Goal: Task Accomplishment & Management: Complete application form

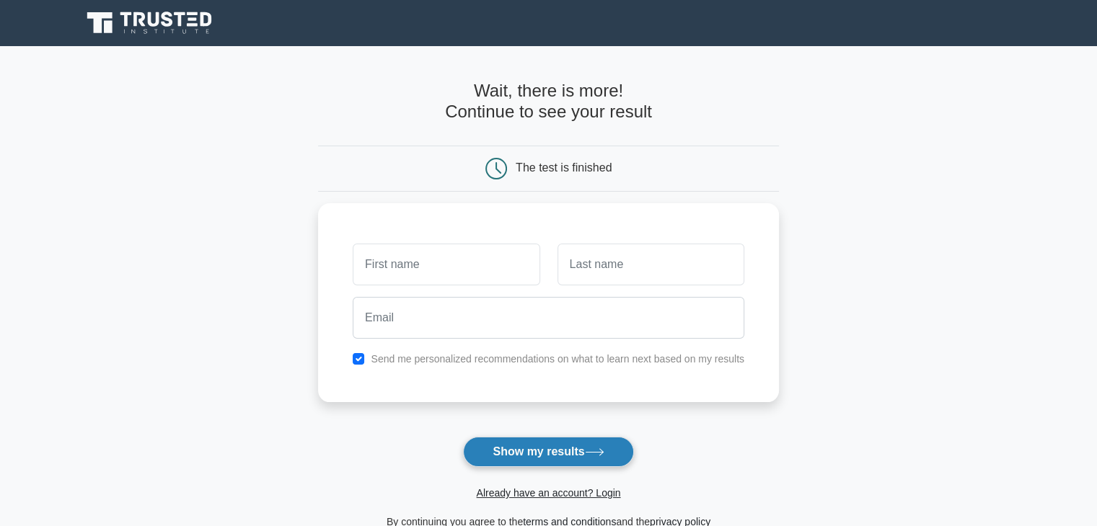
click at [531, 461] on button "Show my results" at bounding box center [548, 452] width 170 height 30
click at [422, 427] on form "Wait, there is more! Continue to see your result The test is finished and the" at bounding box center [548, 306] width 461 height 450
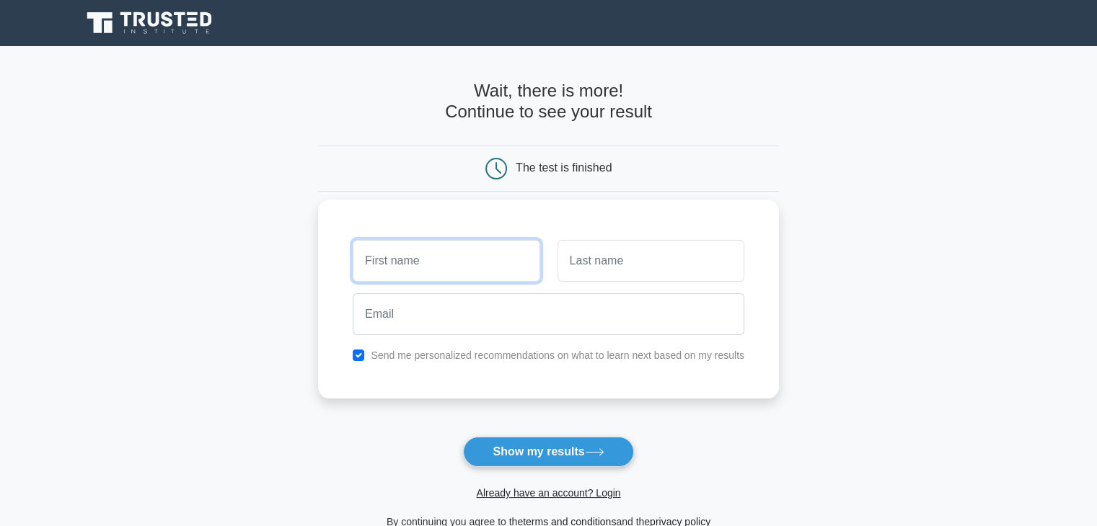
click at [422, 275] on input "text" at bounding box center [446, 261] width 187 height 42
type input "Ashwini"
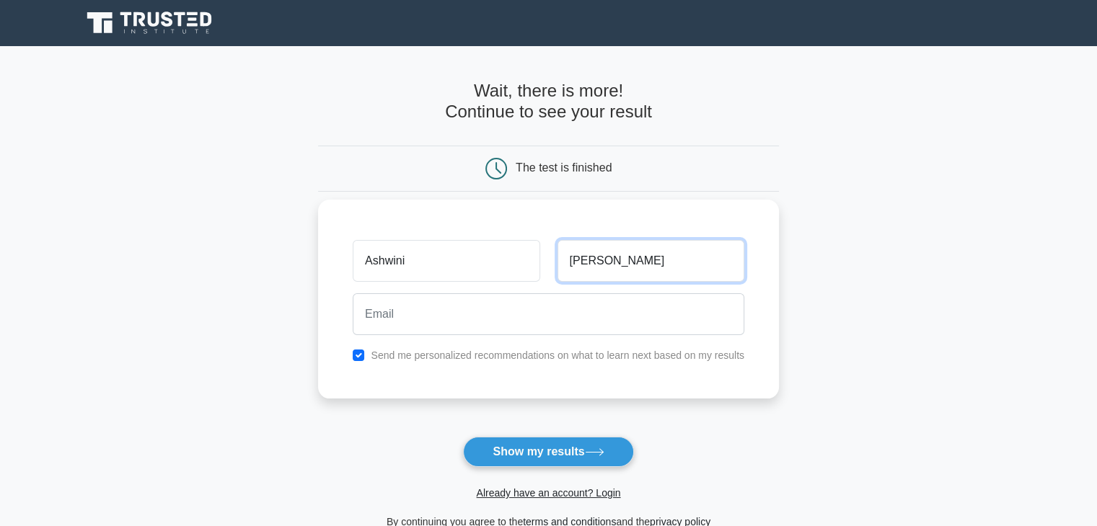
type input "KArimanne Nagabhushana"
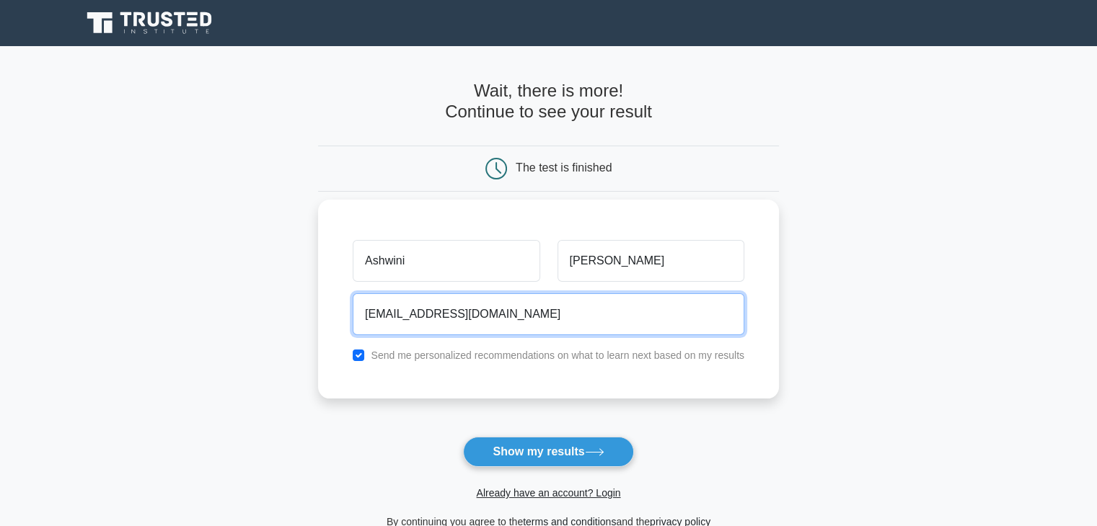
type input "ashwiniknagabhushana@gmail.com"
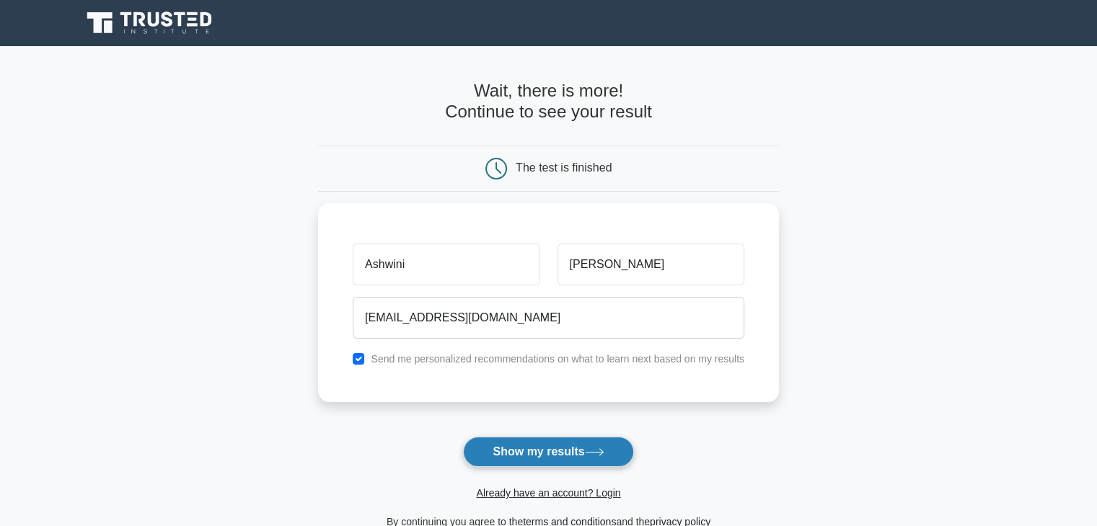
click at [556, 462] on button "Show my results" at bounding box center [548, 452] width 170 height 30
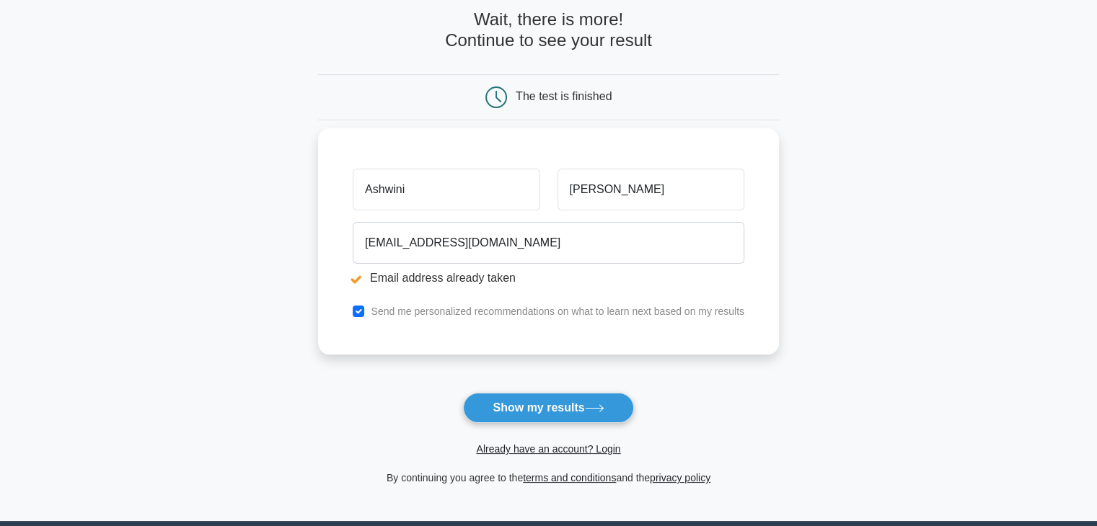
scroll to position [126, 0]
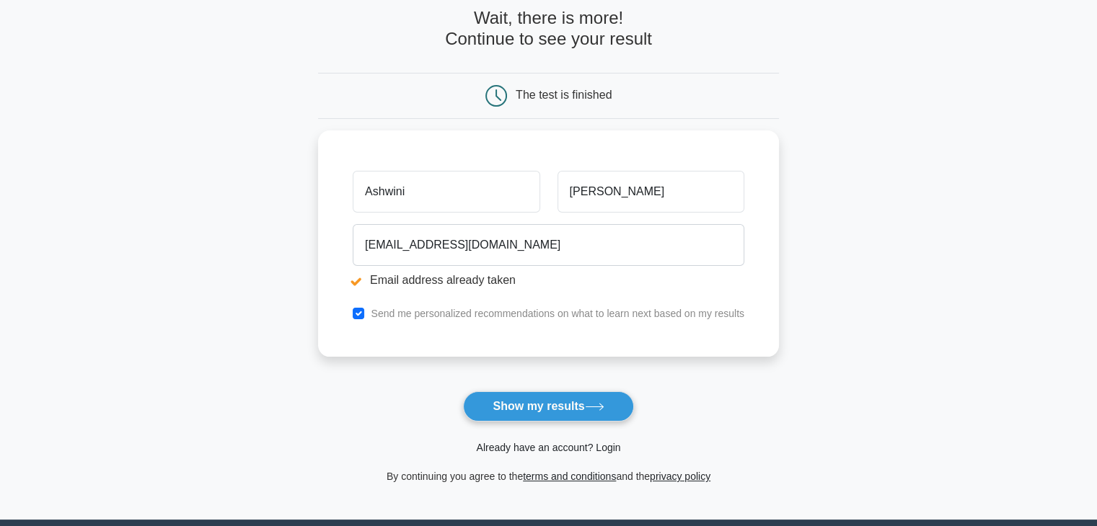
click at [597, 450] on link "Already have an account? Login" at bounding box center [548, 448] width 144 height 12
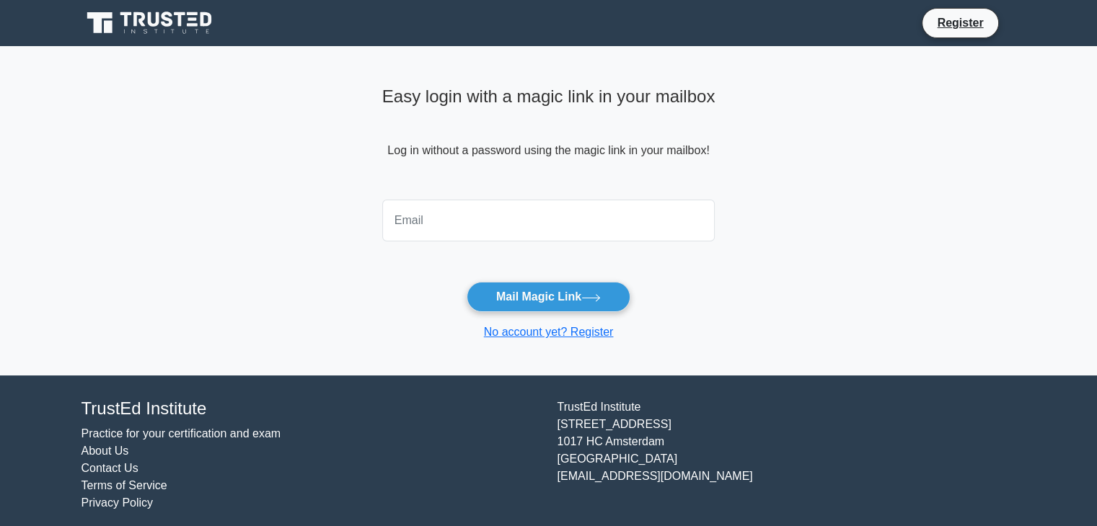
click at [663, 222] on input "email" at bounding box center [548, 221] width 333 height 42
type input "[EMAIL_ADDRESS][DOMAIN_NAME]"
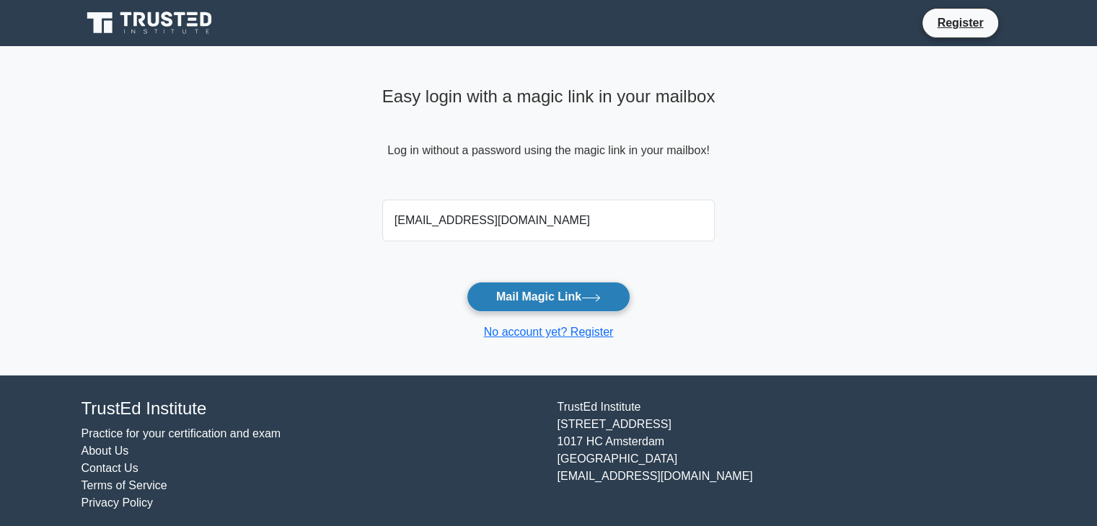
click at [563, 299] on button "Mail Magic Link" at bounding box center [548, 297] width 164 height 30
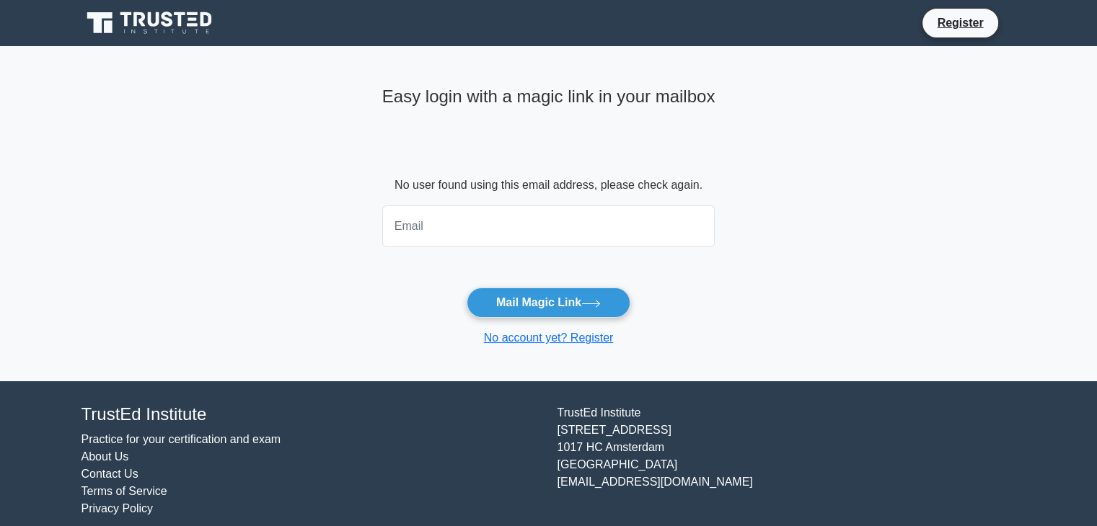
type input "0"
click at [672, 232] on input "0" at bounding box center [548, 226] width 333 height 42
type input "[EMAIL_ADDRESS][DOMAIN_NAME]"
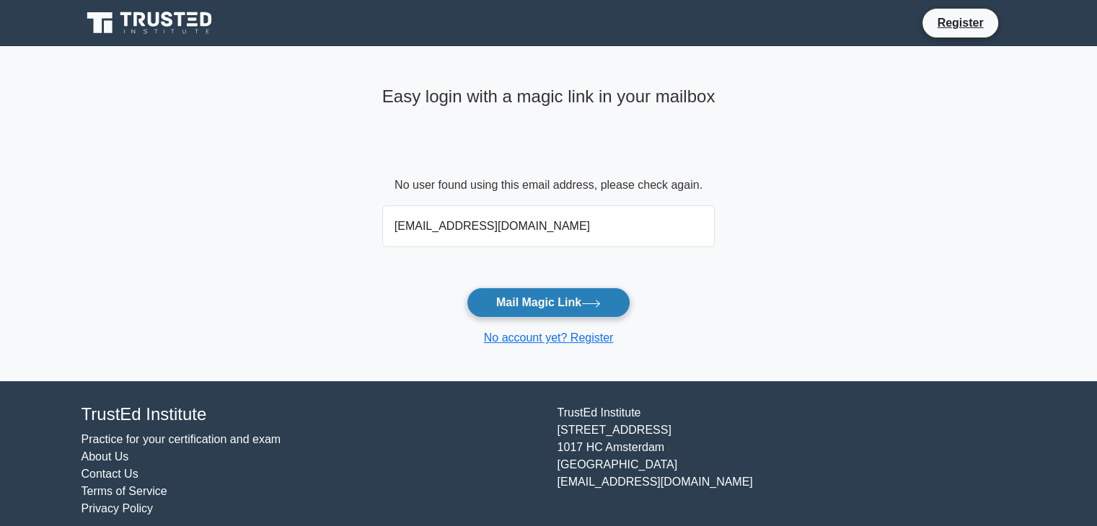
click at [568, 302] on button "Mail Magic Link" at bounding box center [548, 303] width 164 height 30
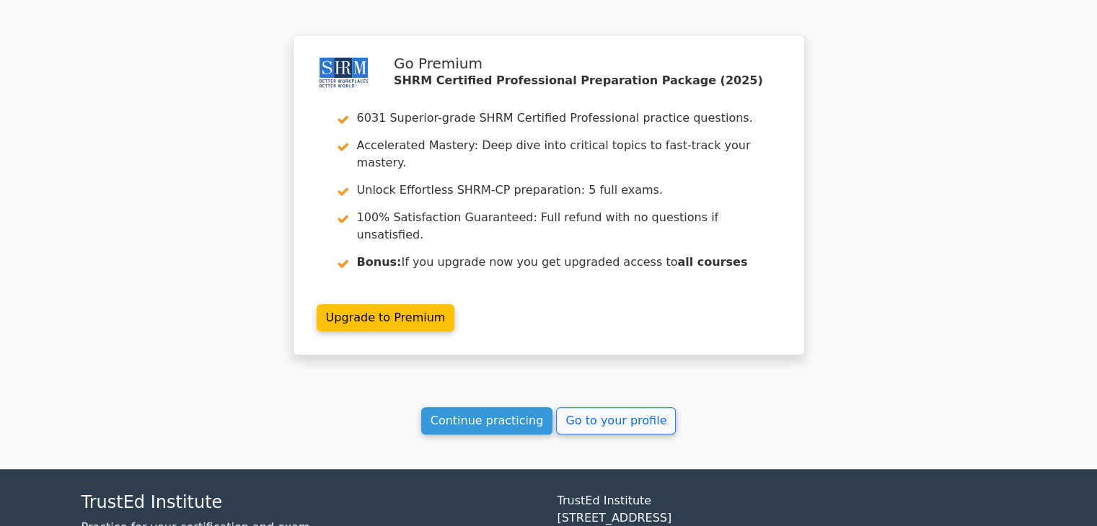
scroll to position [1125, 0]
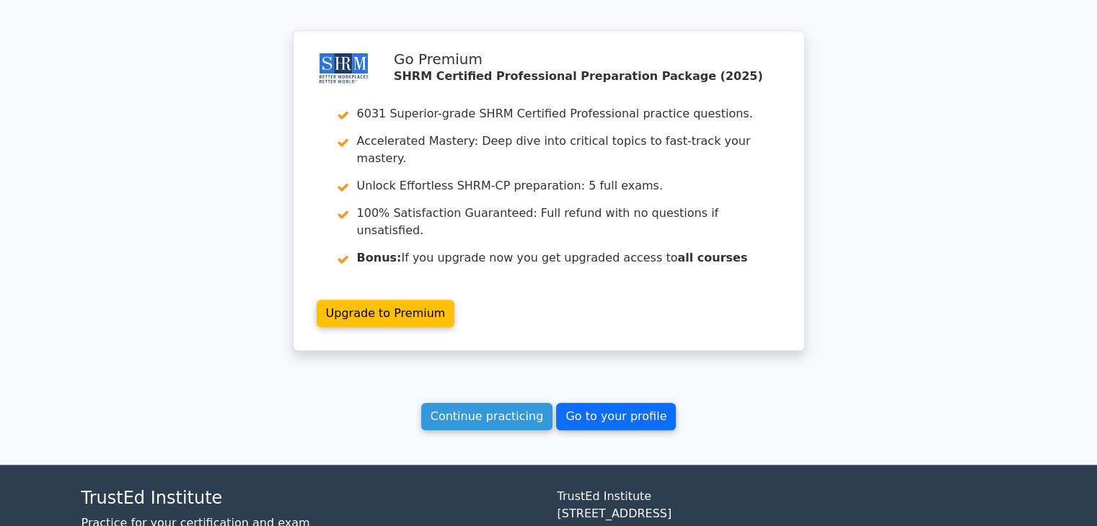
click at [592, 403] on link "Go to your profile" at bounding box center [616, 416] width 120 height 27
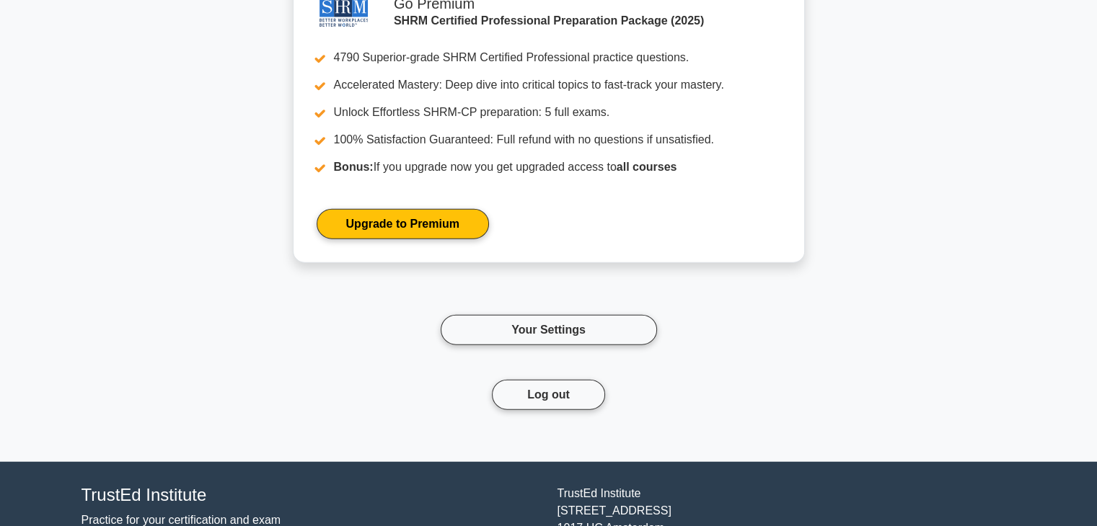
scroll to position [3613, 0]
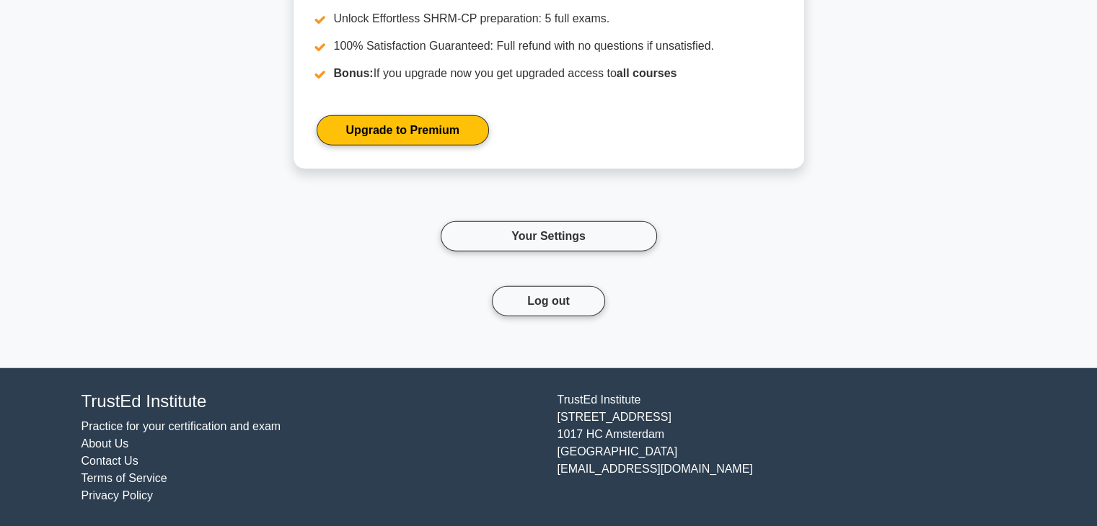
click at [559, 386] on div "TrustEd Institute Practice for your certification and exam About Us Contact Us …" at bounding box center [549, 448] width 952 height 125
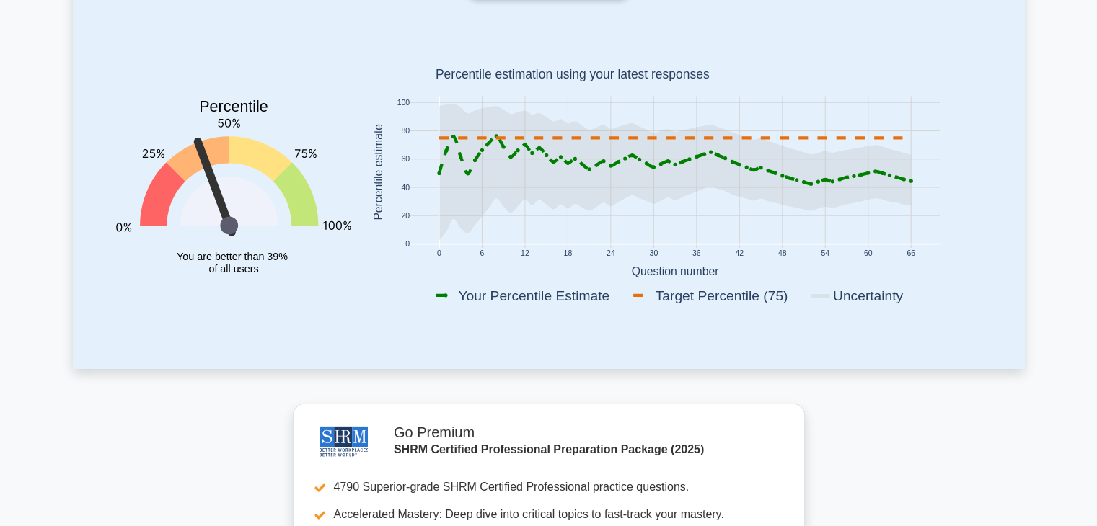
scroll to position [0, 0]
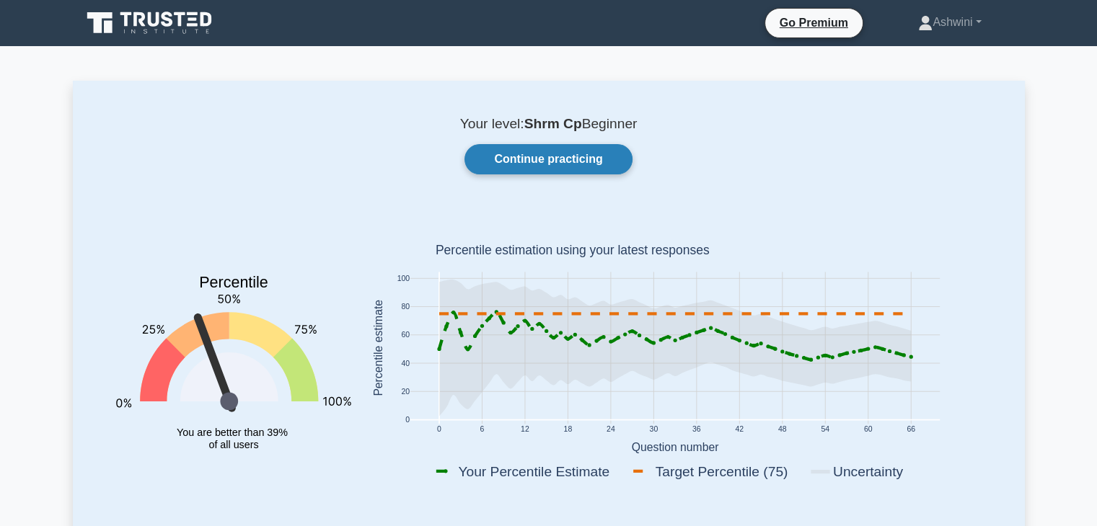
click at [596, 159] on link "Continue practicing" at bounding box center [547, 159] width 167 height 30
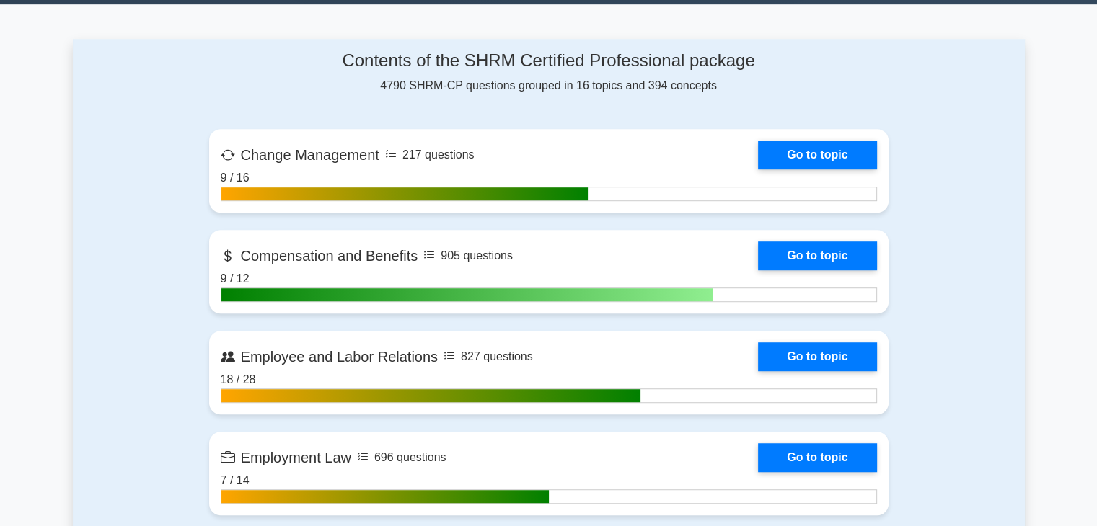
scroll to position [931, 0]
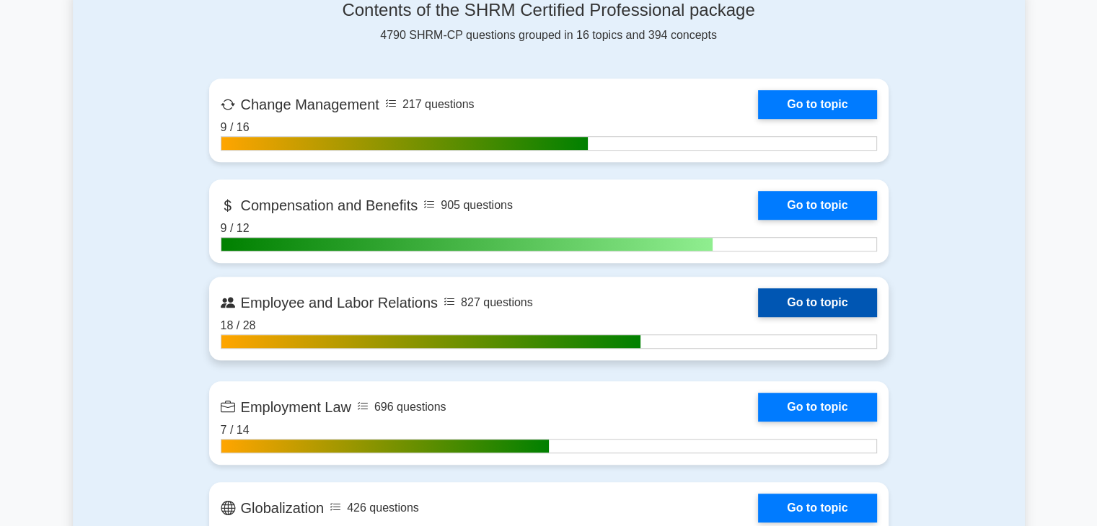
click at [805, 302] on link "Go to topic" at bounding box center [817, 302] width 118 height 29
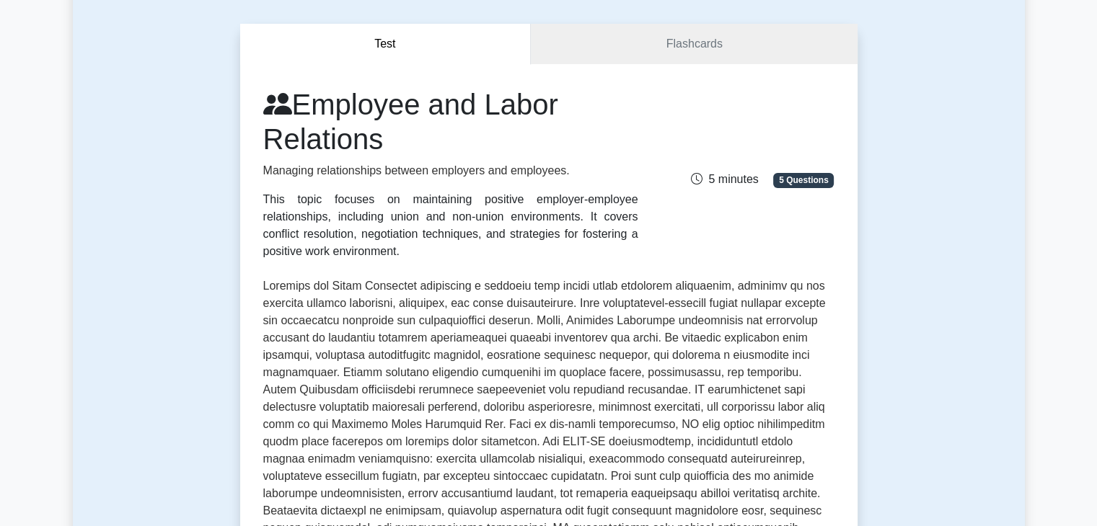
scroll to position [121, 0]
